Goal: Task Accomplishment & Management: Use online tool/utility

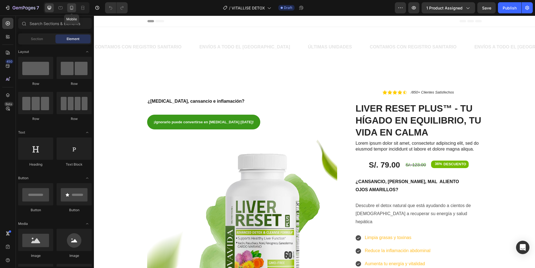
click at [70, 5] on div at bounding box center [71, 7] width 9 height 9
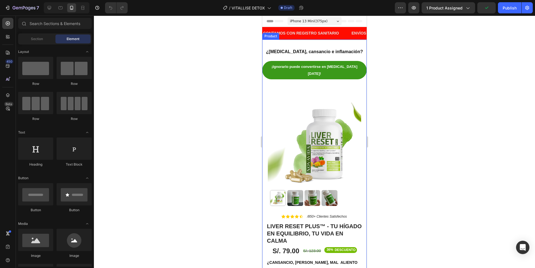
click at [320, 42] on div "¿[MEDICAL_DATA], cansancio e inflamación? Heading ¡Ignorarlo puede convertirse …" at bounding box center [314, 127] width 105 height 175
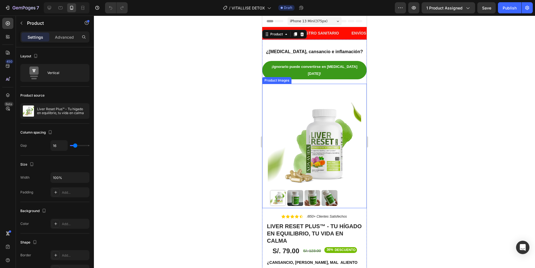
click at [302, 143] on img at bounding box center [314, 146] width 93 height 125
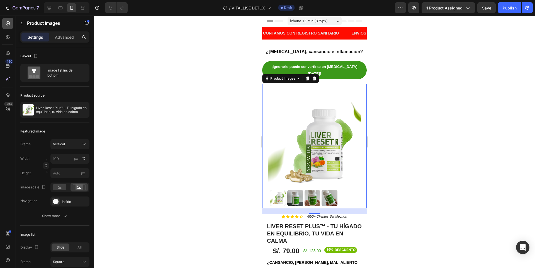
click at [3, 23] on div at bounding box center [7, 23] width 11 height 11
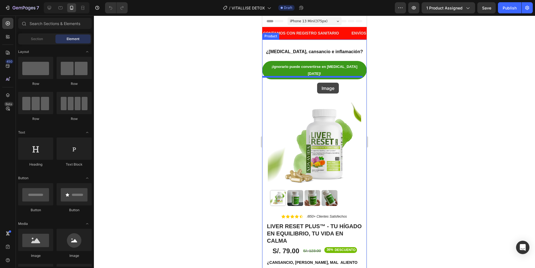
drag, startPoint x: 307, startPoint y: 256, endPoint x: 317, endPoint y: 83, distance: 173.4
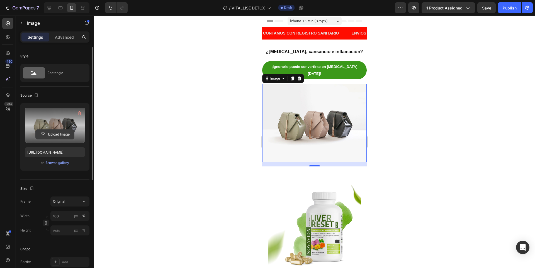
click at [61, 136] on input "file" at bounding box center [55, 134] width 38 height 9
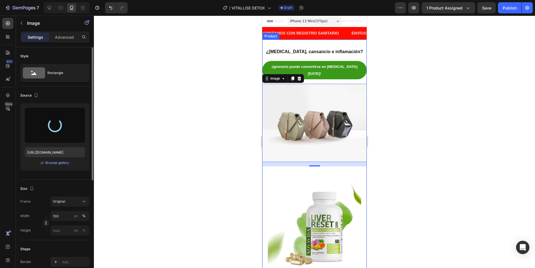
type input "[URL][DOMAIN_NAME]"
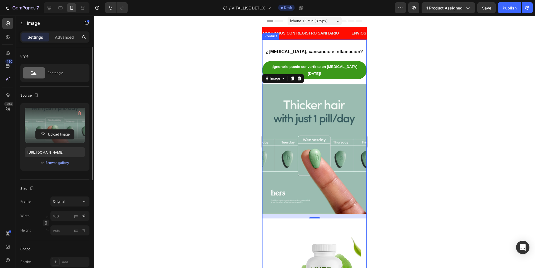
click at [355, 42] on div "¿[MEDICAL_DATA], cansancio e inflamación? Heading ¡Ignorarlo puede convertirse …" at bounding box center [314, 195] width 105 height 310
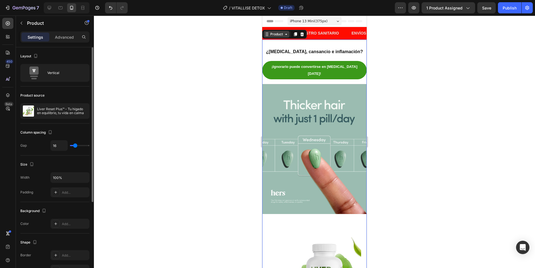
click at [282, 37] on div "Product" at bounding box center [276, 34] width 15 height 5
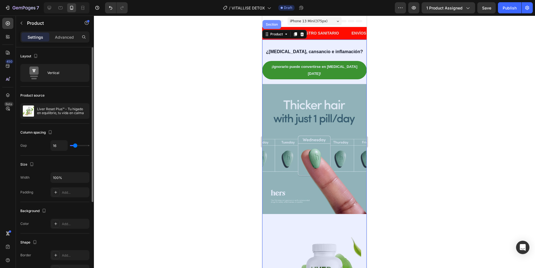
click at [272, 24] on div "Section" at bounding box center [272, 24] width 14 height 3
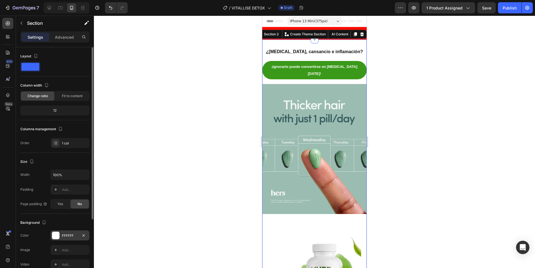
click at [69, 235] on div "FFFFFF" at bounding box center [70, 236] width 16 height 5
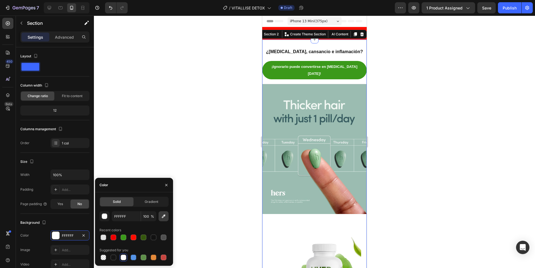
click at [166, 215] on icon "button" at bounding box center [164, 217] width 6 height 6
type input "9BBCB1"
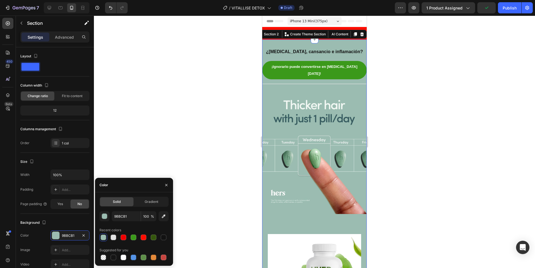
click at [119, 130] on div at bounding box center [314, 142] width 441 height 253
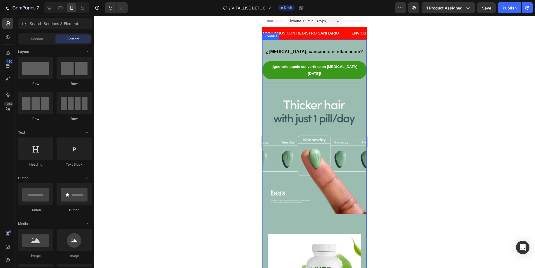
click at [354, 84] on img at bounding box center [314, 149] width 105 height 130
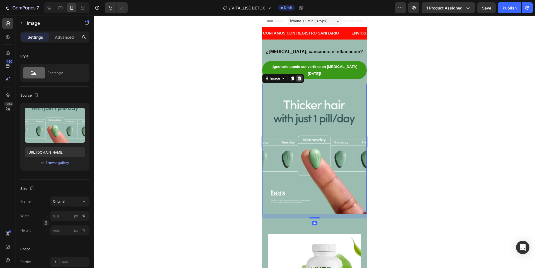
click at [300, 77] on icon at bounding box center [300, 79] width 4 height 4
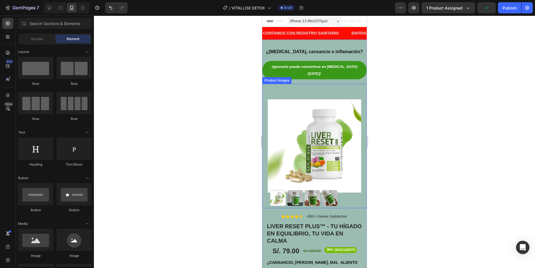
click at [331, 91] on img at bounding box center [314, 146] width 93 height 125
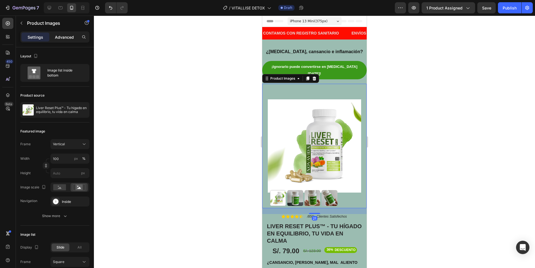
click at [70, 37] on p "Advanced" at bounding box center [64, 37] width 19 height 6
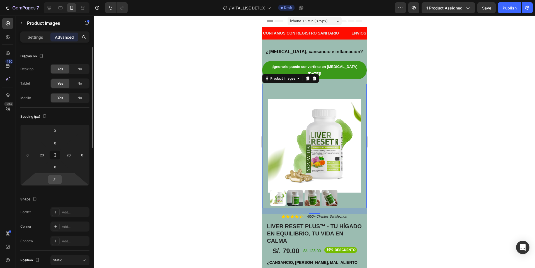
click at [58, 180] on input "21" at bounding box center [54, 180] width 11 height 8
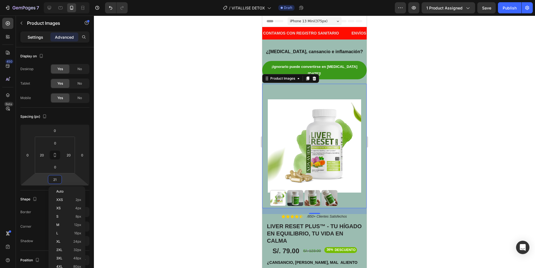
click at [30, 39] on p "Settings" at bounding box center [36, 37] width 16 height 6
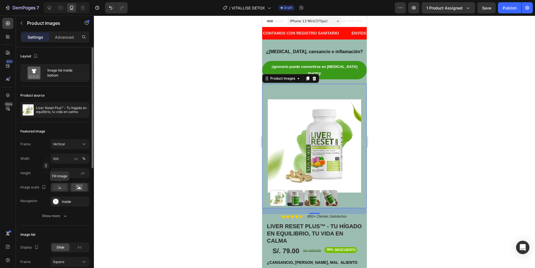
click at [66, 185] on div at bounding box center [59, 187] width 17 height 8
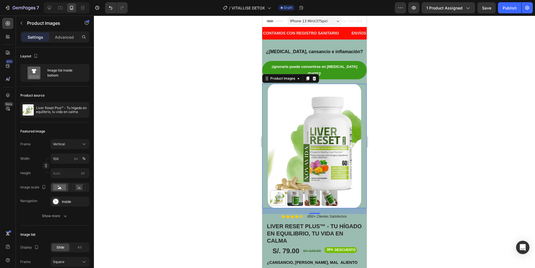
click at [419, 134] on div at bounding box center [314, 142] width 441 height 253
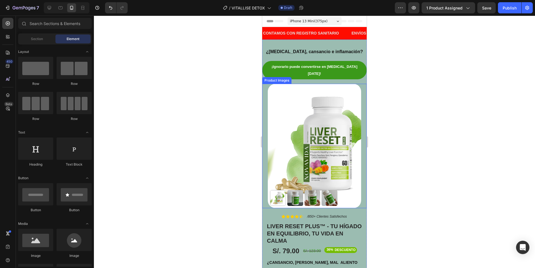
click at [328, 151] on img at bounding box center [314, 146] width 93 height 125
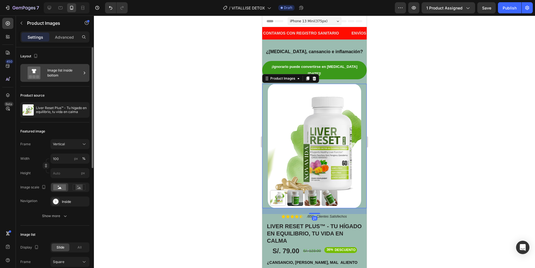
click at [42, 77] on icon at bounding box center [34, 73] width 22 height 13
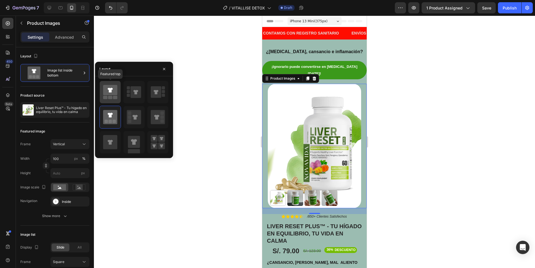
click at [110, 96] on icon at bounding box center [110, 92] width 14 height 16
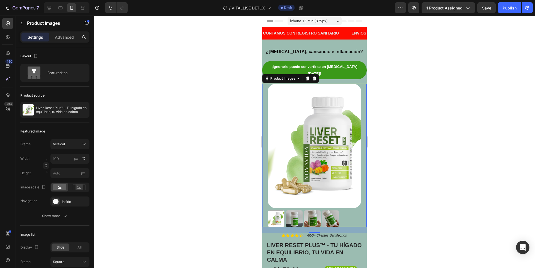
click at [434, 147] on div at bounding box center [314, 142] width 441 height 253
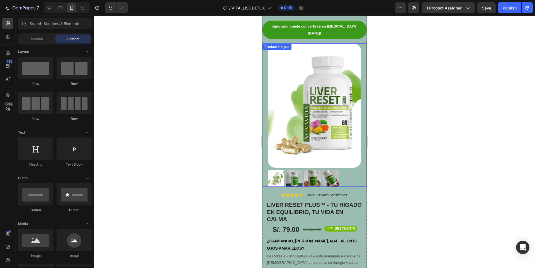
scroll to position [28, 0]
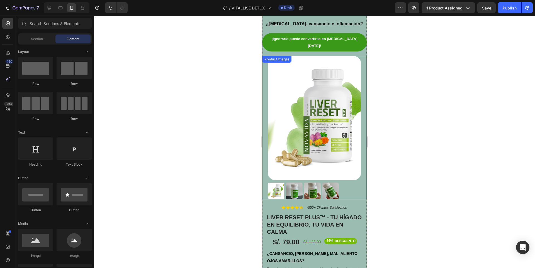
click at [332, 159] on img at bounding box center [314, 118] width 93 height 125
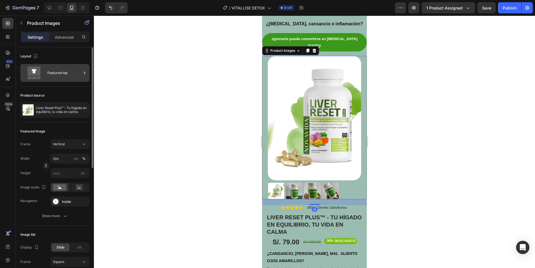
click at [56, 75] on div "Featured top" at bounding box center [64, 73] width 34 height 13
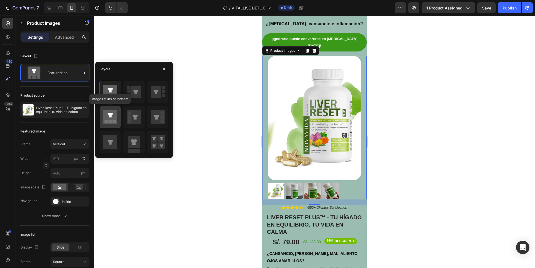
click at [108, 120] on icon at bounding box center [110, 117] width 14 height 14
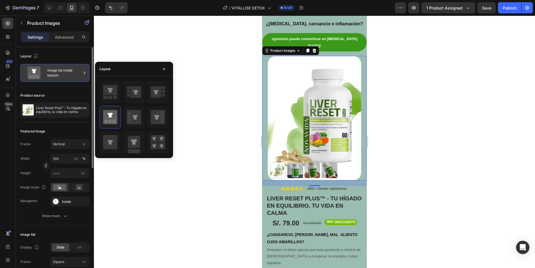
click at [51, 77] on div "Image list inside bottom" at bounding box center [64, 73] width 34 height 13
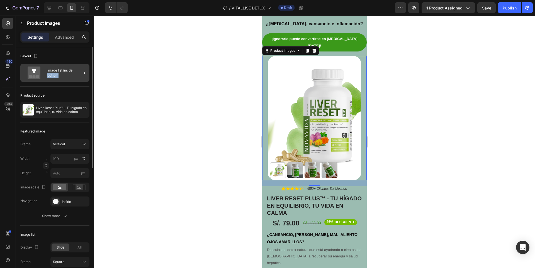
click at [51, 77] on div "Image list inside bottom" at bounding box center [64, 73] width 34 height 13
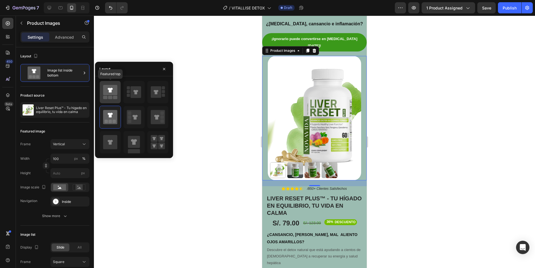
click at [111, 93] on icon at bounding box center [110, 90] width 14 height 10
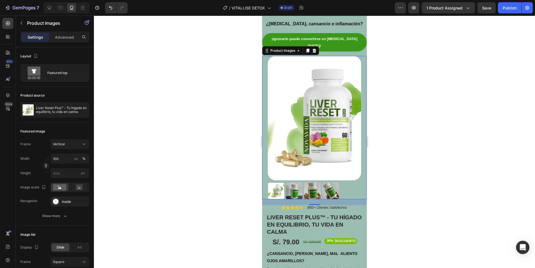
click at [408, 90] on div at bounding box center [314, 142] width 441 height 253
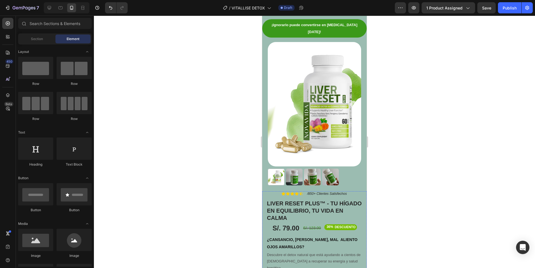
scroll to position [0, 0]
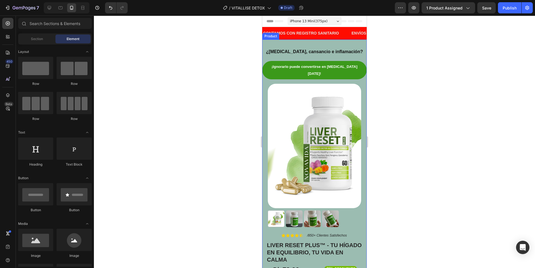
click at [353, 59] on div "¿[MEDICAL_DATA], cansancio e inflamación? Heading ¡Ignorarlo puede convertirse …" at bounding box center [314, 136] width 105 height 193
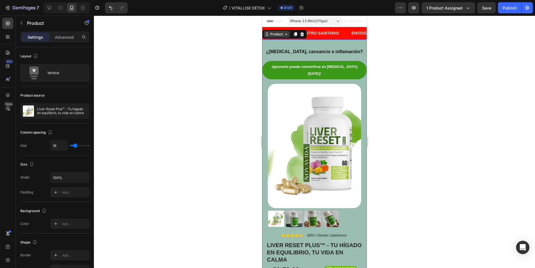
click at [280, 34] on div "Product" at bounding box center [276, 34] width 15 height 5
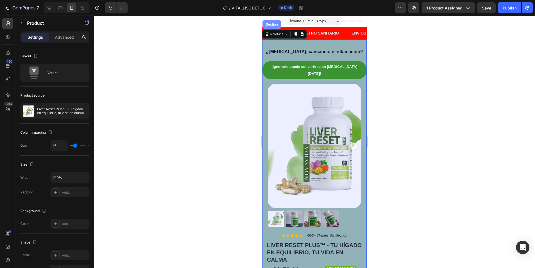
click at [272, 28] on div "Section" at bounding box center [272, 24] width 19 height 9
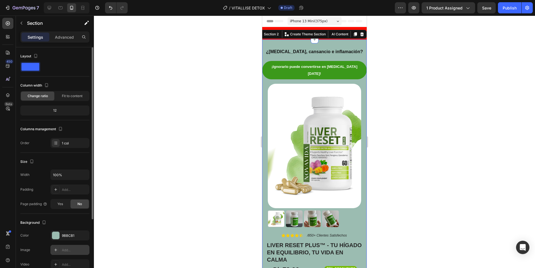
click at [73, 247] on div "Add..." at bounding box center [69, 250] width 39 height 10
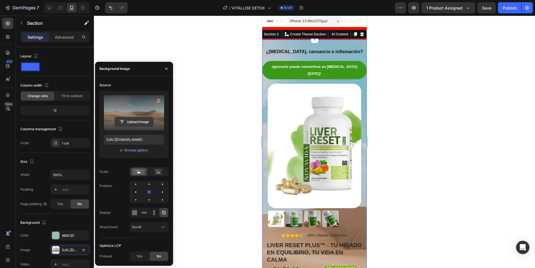
click at [137, 122] on input "file" at bounding box center [134, 121] width 38 height 9
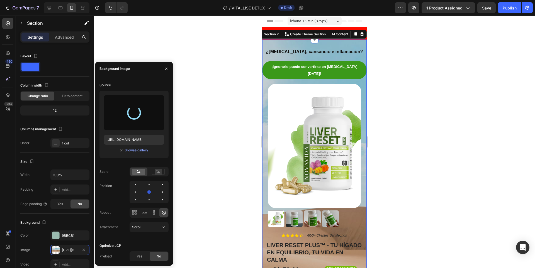
type input "[URL][DOMAIN_NAME]"
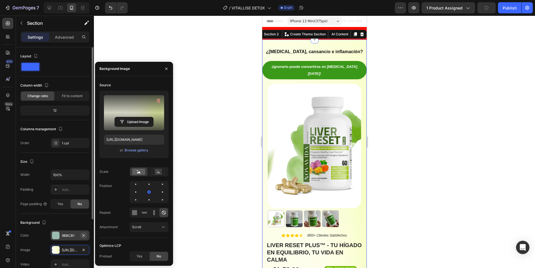
click at [84, 236] on icon "button" at bounding box center [84, 235] width 2 height 2
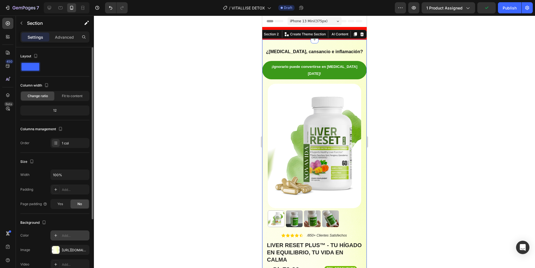
click at [233, 151] on div at bounding box center [314, 142] width 441 height 253
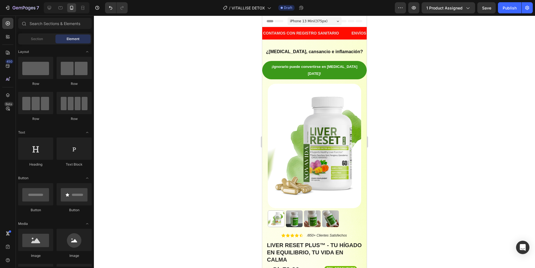
click at [400, 84] on div at bounding box center [314, 142] width 441 height 253
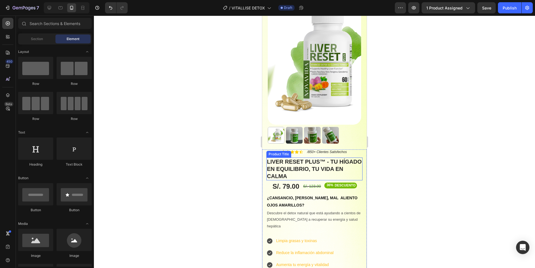
scroll to position [139, 0]
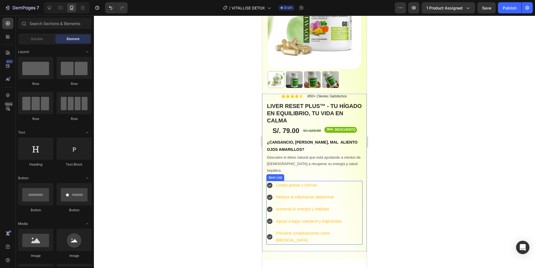
click at [269, 183] on icon at bounding box center [270, 186] width 6 height 6
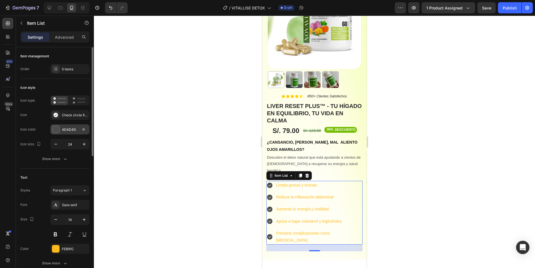
click at [67, 133] on div "4D4D4D" at bounding box center [69, 130] width 39 height 10
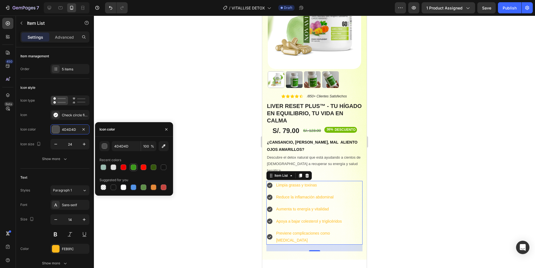
click at [134, 164] on div at bounding box center [134, 168] width 8 height 8
type input "3B991A"
click at [294, 182] on p "Limpia grasas y toxinas" at bounding box center [319, 185] width 86 height 7
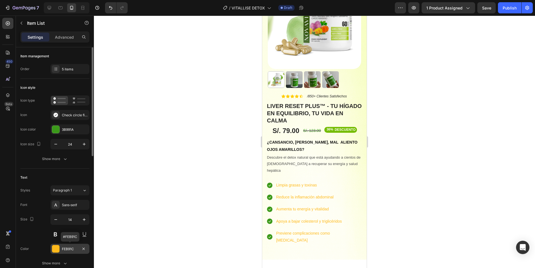
click at [74, 249] on div "FEB91C" at bounding box center [70, 249] width 16 height 5
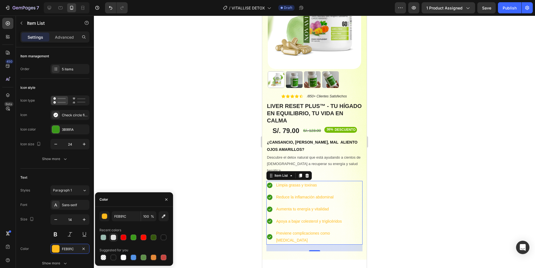
click at [111, 237] on div at bounding box center [114, 238] width 6 height 6
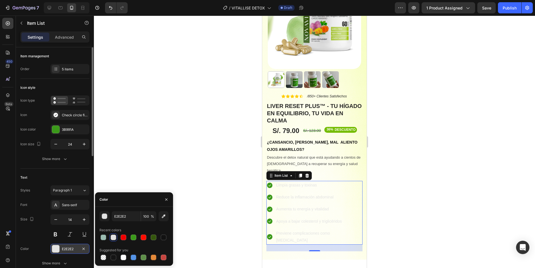
click at [65, 251] on div "E2E2E2" at bounding box center [70, 249] width 16 height 5
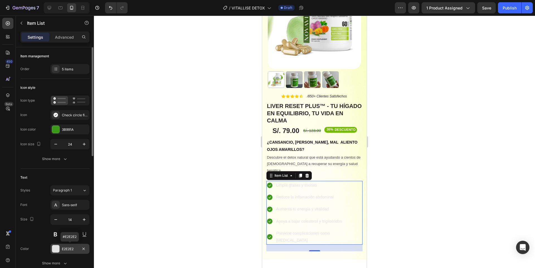
click at [65, 251] on div "E2E2E2" at bounding box center [70, 249] width 16 height 5
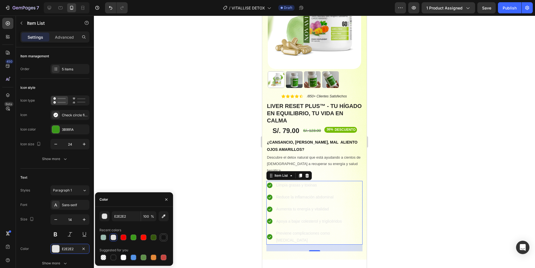
click at [163, 240] on div at bounding box center [164, 238] width 6 height 6
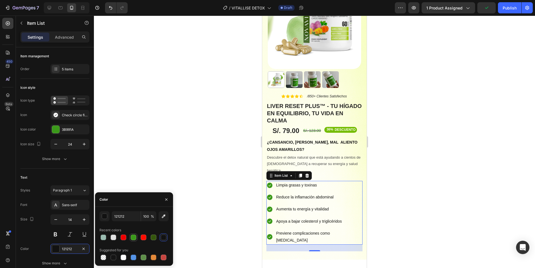
click at [136, 239] on div at bounding box center [134, 238] width 6 height 6
type input "3B991A"
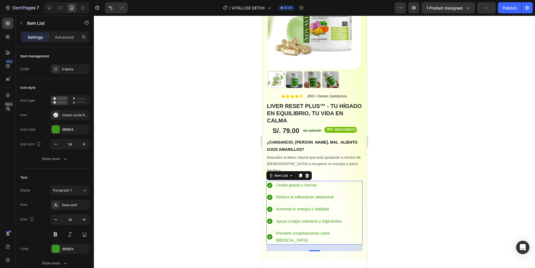
click at [406, 160] on div at bounding box center [314, 142] width 441 height 253
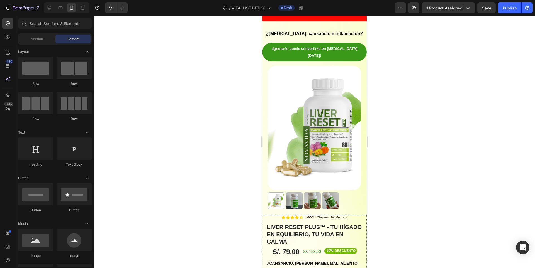
scroll to position [28, 0]
